Goal: Task Accomplishment & Management: Use online tool/utility

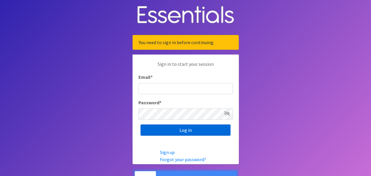
type input "[PERSON_NAME][EMAIL_ADDRESS][PERSON_NAME][DOMAIN_NAME]"
click at [185, 131] on input "Log in" at bounding box center [186, 129] width 90 height 11
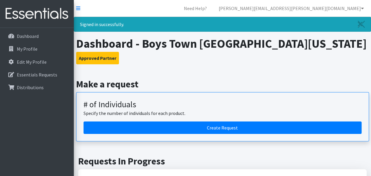
click at [253, 51] on header "Dashboard - Boys Town [GEOGRAPHIC_DATA][US_STATE] Approved Partner" at bounding box center [223, 50] width 298 height 28
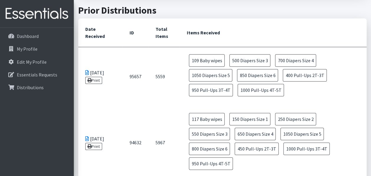
scroll to position [248, 0]
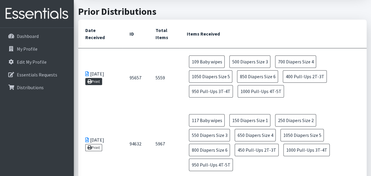
click at [96, 79] on link "Print" at bounding box center [93, 81] width 17 height 7
click at [91, 145] on icon at bounding box center [89, 147] width 4 height 4
click at [91, 80] on icon at bounding box center [89, 81] width 4 height 4
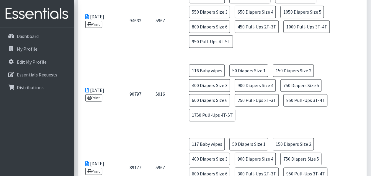
scroll to position [378, 0]
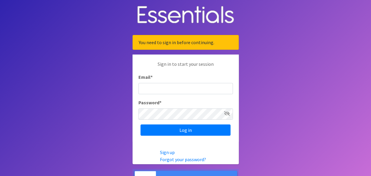
type input "[PERSON_NAME][EMAIL_ADDRESS][PERSON_NAME][DOMAIN_NAME]"
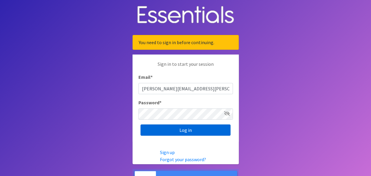
click at [176, 131] on input "Log in" at bounding box center [186, 129] width 90 height 11
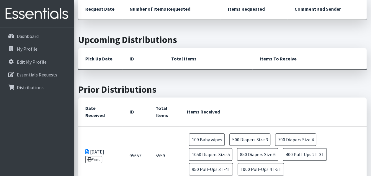
scroll to position [248, 0]
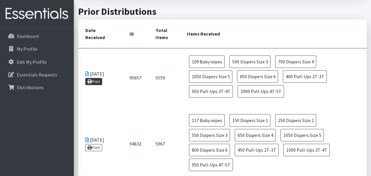
click at [96, 78] on link "Print" at bounding box center [93, 81] width 17 height 7
